Goal: Subscribe to service/newsletter

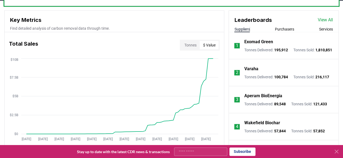
scroll to position [193, 0]
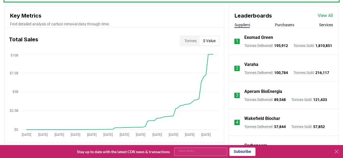
click at [191, 41] on button "Tonnes" at bounding box center [190, 41] width 19 height 9
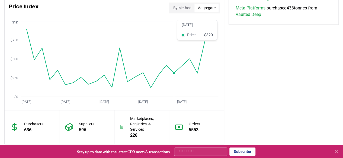
scroll to position [448, 0]
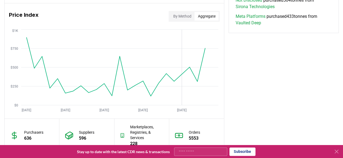
click at [178, 17] on button "By Method" at bounding box center [182, 16] width 25 height 9
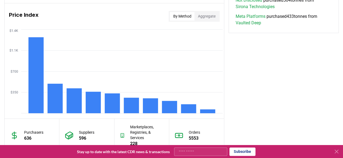
click at [207, 14] on button "Aggregate" at bounding box center [206, 16] width 24 height 9
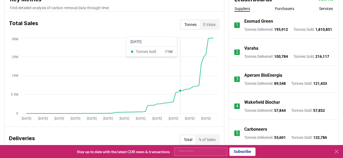
scroll to position [200, 0]
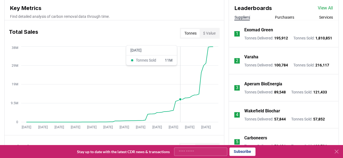
click at [211, 33] on button "$ Value" at bounding box center [208, 33] width 19 height 9
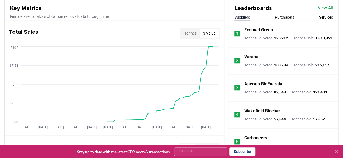
click at [193, 30] on button "Tonnes" at bounding box center [190, 33] width 19 height 9
click at [208, 31] on button "$ Value" at bounding box center [208, 33] width 19 height 9
click at [190, 30] on button "Tonnes" at bounding box center [190, 33] width 19 height 9
click at [205, 35] on button "$ Value" at bounding box center [208, 33] width 19 height 9
click at [191, 28] on div "Tonnes $ Value" at bounding box center [200, 33] width 40 height 11
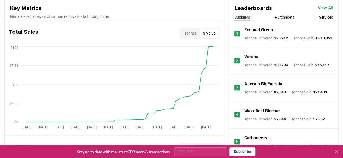
click at [189, 31] on button "Tonnes" at bounding box center [190, 33] width 19 height 9
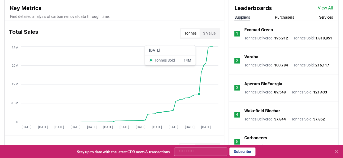
click at [208, 37] on button "$ Value" at bounding box center [208, 33] width 19 height 9
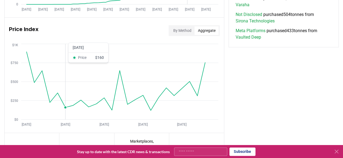
scroll to position [433, 0]
click at [37, 101] on line at bounding box center [119, 101] width 197 height 0
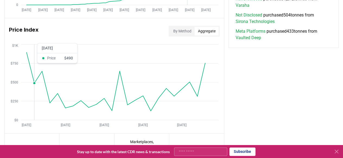
click at [45, 98] on icon "[DATE] [DATE] [DATE] [DATE] [DATE] $0 $250 $500 $750 $1K" at bounding box center [112, 86] width 215 height 87
click at [51, 105] on icon "[DATE] [DATE] [DATE] [DATE] [DATE] $0 $250 $500 $750 $1K" at bounding box center [112, 86] width 215 height 87
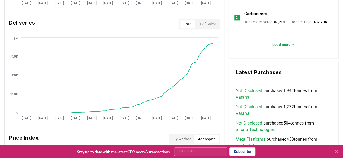
scroll to position [325, 0]
click at [208, 26] on button "% of Sales" at bounding box center [206, 24] width 23 height 9
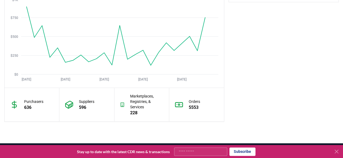
scroll to position [477, 0]
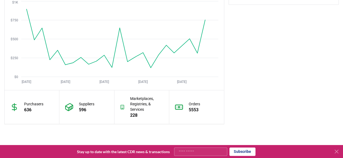
click at [202, 21] on icon "[DATE] [DATE] [DATE] [DATE] [DATE] $0 $250 $500 $750 $1K" at bounding box center [112, 43] width 215 height 87
click at [196, 58] on icon "[DATE] [DATE] [DATE] [DATE] [DATE] $0 $250 $500 $750 $1K" at bounding box center [112, 43] width 215 height 87
click at [154, 67] on icon "[DATE] [DATE] [DATE] [DATE] [DATE] $0 $250 $500 $750 $1K" at bounding box center [112, 43] width 215 height 87
click at [110, 69] on icon "[DATE] [DATE] [DATE] [DATE] [DATE] $0 $250 $500 $750 $1K" at bounding box center [112, 43] width 215 height 87
click at [129, 57] on icon "[DATE] [DATE] [DATE] [DATE] [DATE] $0 $250 $500 $750 $1K" at bounding box center [112, 43] width 215 height 87
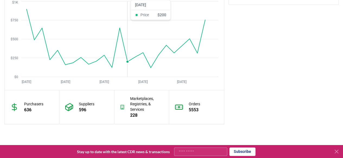
click at [113, 66] on icon "[DATE] [DATE] [DATE] [DATE] [DATE] $0 $250 $500 $750 $1K" at bounding box center [112, 43] width 215 height 87
click at [152, 69] on icon "[DATE] [DATE] [DATE] [DATE] [DATE] $0 $250 $500 $750 $1K" at bounding box center [112, 43] width 215 height 87
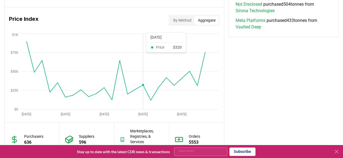
scroll to position [444, 0]
click at [187, 22] on button "By Method" at bounding box center [182, 21] width 25 height 9
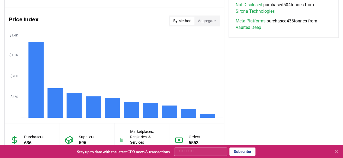
click at [39, 111] on rect at bounding box center [35, 80] width 15 height 76
click at [211, 115] on rect at bounding box center [207, 116] width 15 height 4
click at [190, 112] on rect at bounding box center [188, 113] width 15 height 9
click at [170, 114] on rect at bounding box center [169, 112] width 15 height 12
click at [162, 110] on icon "$350 $700 $1.1K $1.4K" at bounding box center [114, 76] width 219 height 87
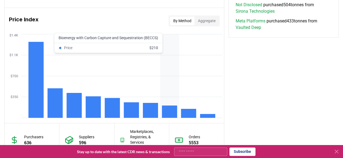
click at [145, 111] on rect at bounding box center [150, 110] width 15 height 15
click at [130, 116] on rect at bounding box center [131, 110] width 15 height 16
click at [108, 111] on rect at bounding box center [112, 108] width 15 height 20
click at [94, 109] on rect at bounding box center [93, 107] width 15 height 22
click at [76, 103] on rect at bounding box center [74, 105] width 15 height 25
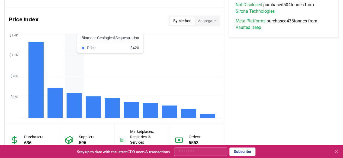
click at [60, 102] on rect at bounding box center [54, 104] width 15 height 30
click at [51, 100] on rect at bounding box center [54, 104] width 15 height 30
click at [41, 96] on rect at bounding box center [35, 80] width 15 height 76
click at [202, 17] on button "Aggregate" at bounding box center [206, 21] width 24 height 9
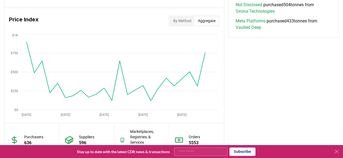
click at [119, 61] on icon at bounding box center [116, 71] width 179 height 59
click at [24, 40] on icon "[DATE] [DATE] [DATE] [DATE] [DATE] $0 $250 $500 $750 $1K" at bounding box center [112, 76] width 215 height 87
click at [179, 18] on button "By Method" at bounding box center [182, 21] width 25 height 9
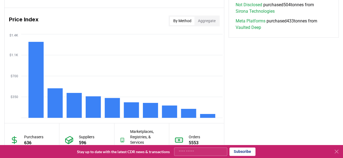
click at [49, 101] on rect at bounding box center [54, 104] width 15 height 30
click at [76, 109] on rect at bounding box center [74, 105] width 15 height 25
click at [97, 116] on rect at bounding box center [93, 107] width 15 height 22
click at [118, 116] on rect at bounding box center [112, 108] width 15 height 20
click at [132, 114] on rect at bounding box center [131, 110] width 15 height 16
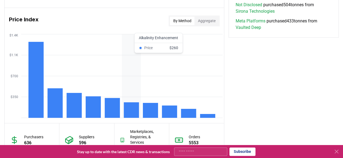
click at [152, 115] on rect at bounding box center [150, 110] width 15 height 15
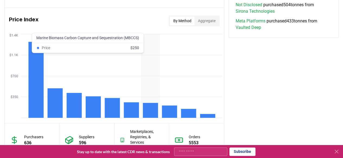
click at [61, 98] on rect at bounding box center [54, 104] width 15 height 30
click at [79, 105] on rect at bounding box center [74, 105] width 15 height 25
click at [93, 107] on rect at bounding box center [93, 107] width 15 height 22
click at [115, 114] on rect at bounding box center [112, 108] width 15 height 20
click at [205, 22] on button "Aggregate" at bounding box center [206, 21] width 24 height 9
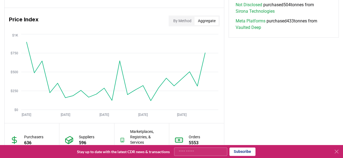
click at [118, 54] on icon "[DATE] [DATE] [DATE] [DATE] [DATE] $0 $250 $500 $750 $1K" at bounding box center [112, 76] width 215 height 87
click at [207, 55] on icon "[DATE] [DATE] [DATE] [DATE] [DATE] $0 $250 $500 $750 $1K" at bounding box center [112, 76] width 215 height 87
click at [185, 20] on button "By Method" at bounding box center [182, 21] width 25 height 9
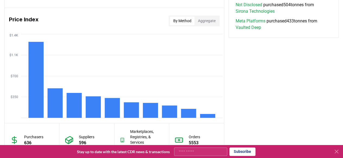
click at [56, 106] on rect at bounding box center [54, 104] width 15 height 30
click at [69, 106] on rect at bounding box center [74, 105] width 15 height 25
click at [88, 111] on rect at bounding box center [93, 107] width 15 height 22
click at [110, 114] on rect at bounding box center [112, 108] width 15 height 20
click at [130, 117] on rect at bounding box center [131, 110] width 15 height 16
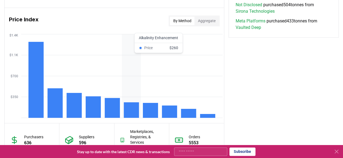
click at [69, 102] on rect at bounding box center [74, 105] width 15 height 25
click at [57, 108] on rect at bounding box center [54, 104] width 15 height 30
click at [34, 93] on rect at bounding box center [35, 80] width 15 height 76
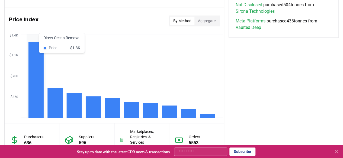
click at [49, 102] on rect at bounding box center [54, 104] width 15 height 30
click at [35, 91] on rect at bounding box center [35, 80] width 15 height 76
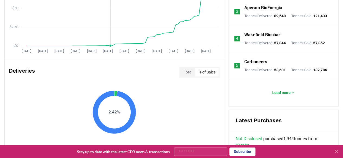
scroll to position [276, 0]
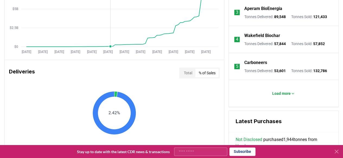
click at [187, 69] on button "Total" at bounding box center [187, 73] width 15 height 9
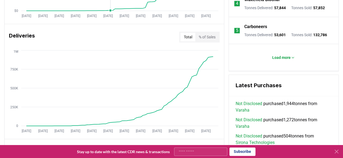
click at [212, 40] on button "% of Sales" at bounding box center [206, 37] width 23 height 9
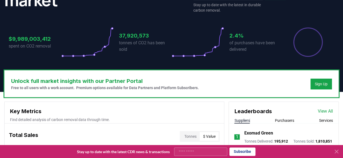
scroll to position [44, 0]
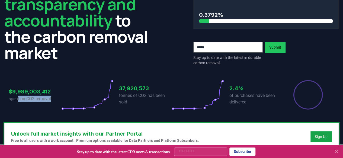
drag, startPoint x: 19, startPoint y: 101, endPoint x: 53, endPoint y: 101, distance: 34.4
click at [53, 101] on p "spent on CO2 removal" at bounding box center [35, 99] width 53 height 7
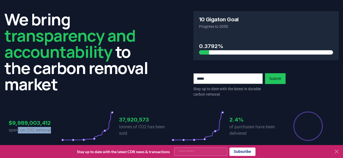
scroll to position [0, 0]
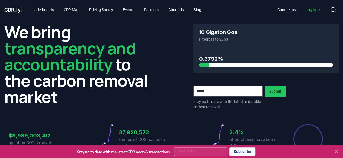
click at [204, 93] on input "email" at bounding box center [227, 91] width 69 height 11
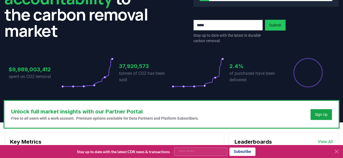
scroll to position [66, 0]
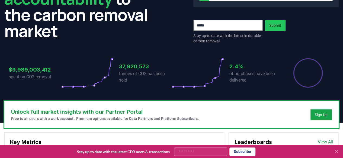
click at [185, 153] on input "Your email" at bounding box center [200, 152] width 53 height 8
click at [221, 151] on input "Your email" at bounding box center [200, 152] width 53 height 8
type input "**********"
click at [238, 153] on button "Subscribe" at bounding box center [242, 152] width 26 height 8
